Goal: Information Seeking & Learning: Understand process/instructions

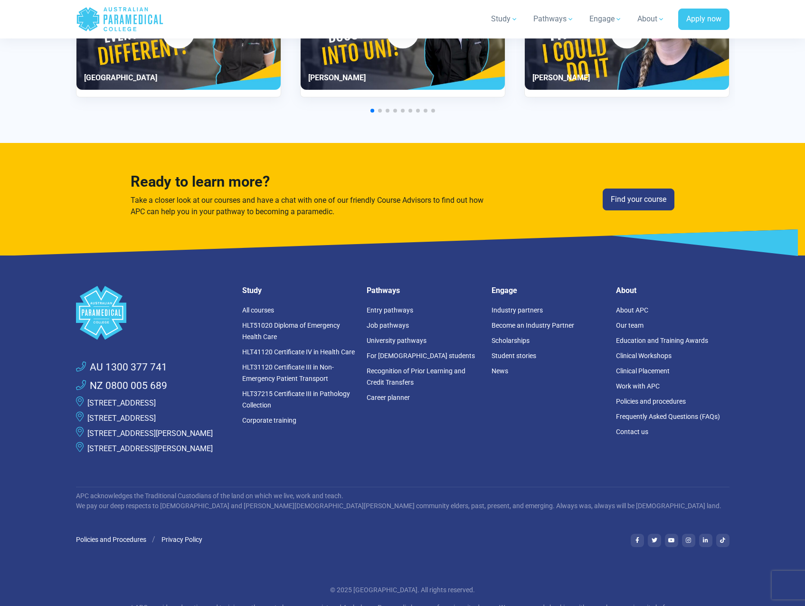
scroll to position [2473, 0]
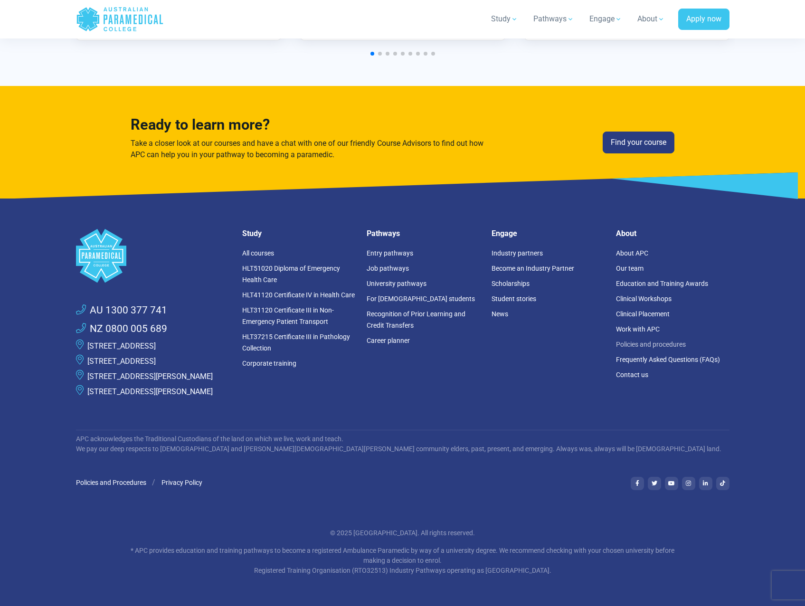
click at [640, 341] on link "Policies and procedures" at bounding box center [651, 345] width 70 height 8
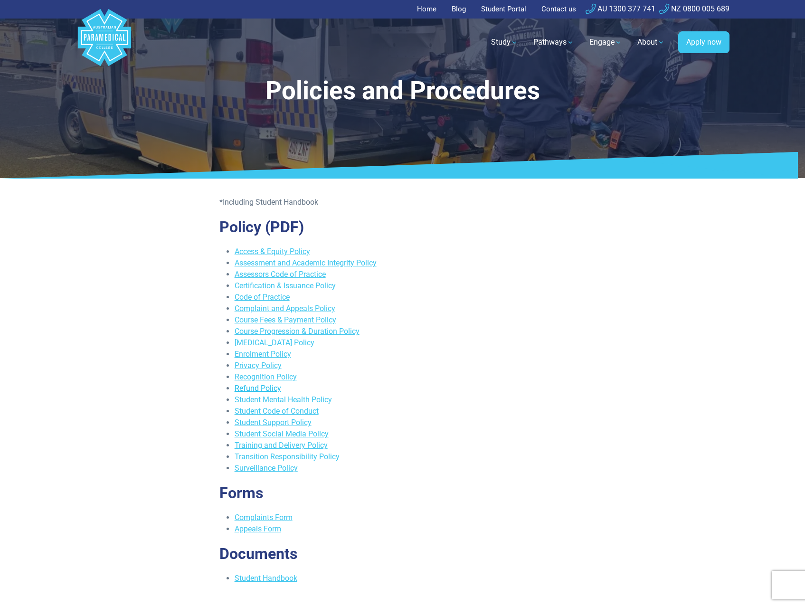
click at [272, 388] on link "Refund Policy" at bounding box center [258, 388] width 47 height 9
click at [273, 517] on link "Complaints Form" at bounding box center [264, 517] width 58 height 9
